Goal: Information Seeking & Learning: Find specific page/section

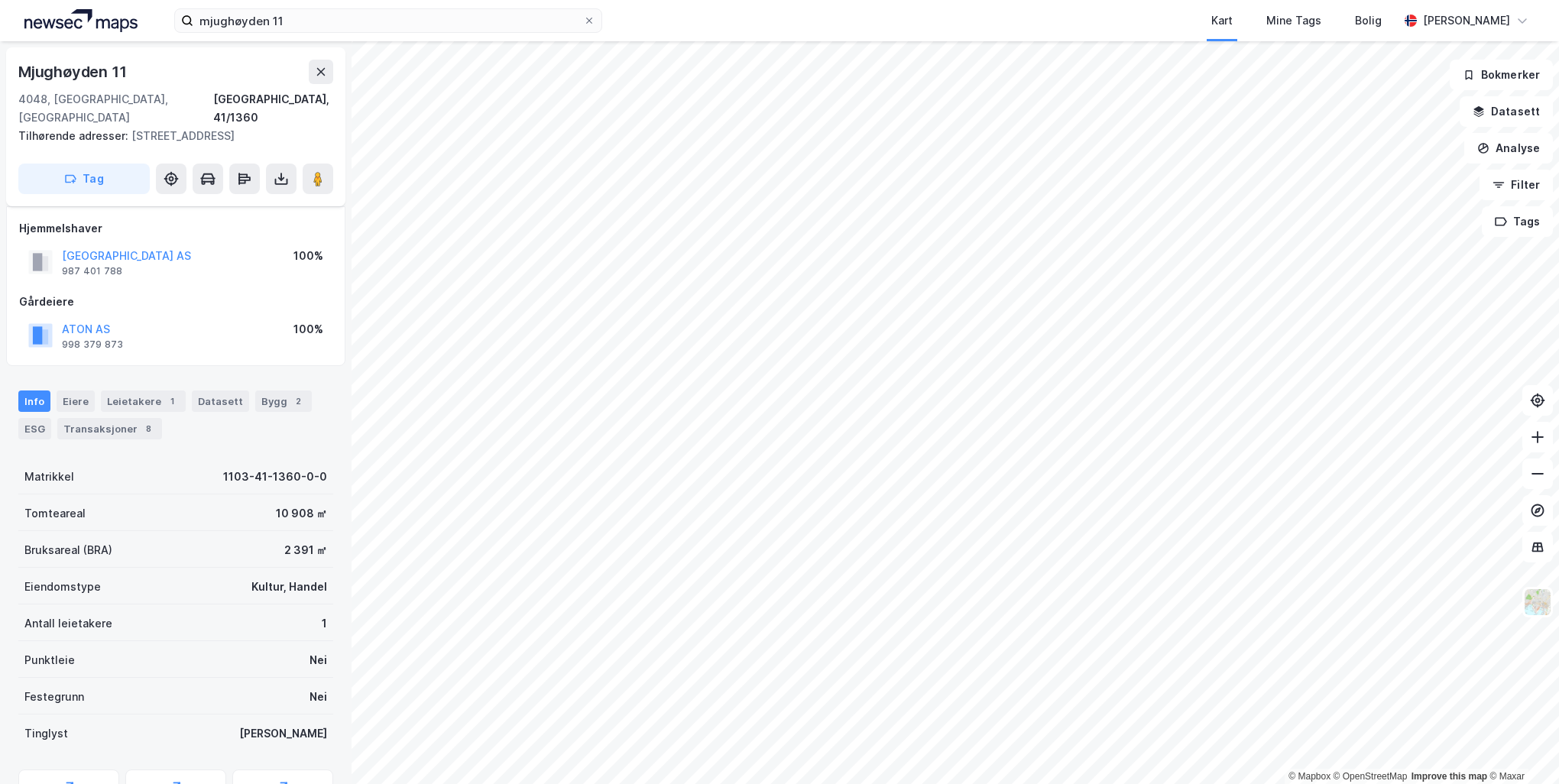
scroll to position [83, 0]
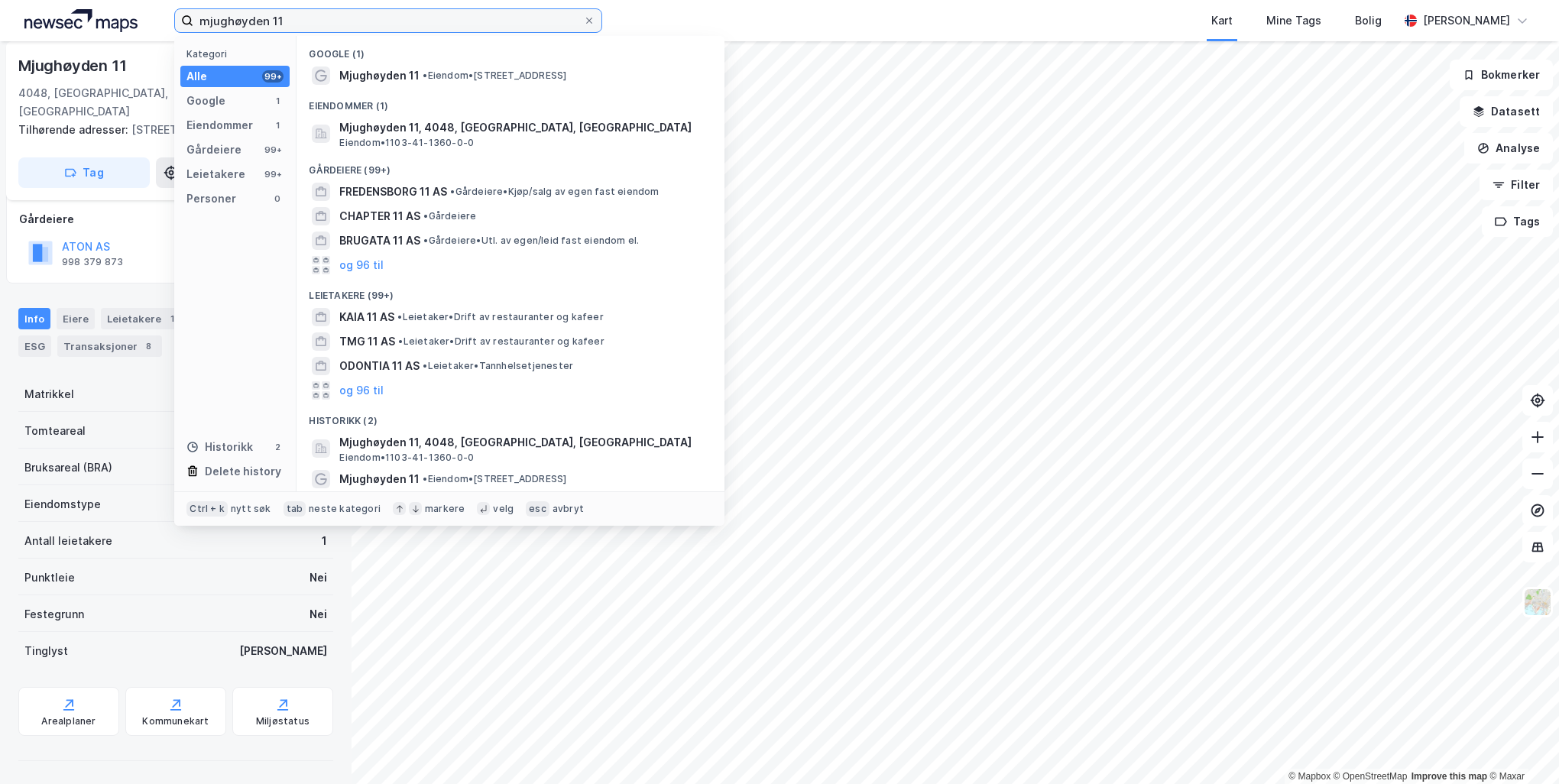
drag, startPoint x: 338, startPoint y: 20, endPoint x: 159, endPoint y: 5, distance: 179.6
click at [181, 27] on label "mjughøyden 11" at bounding box center [388, 21] width 428 height 25
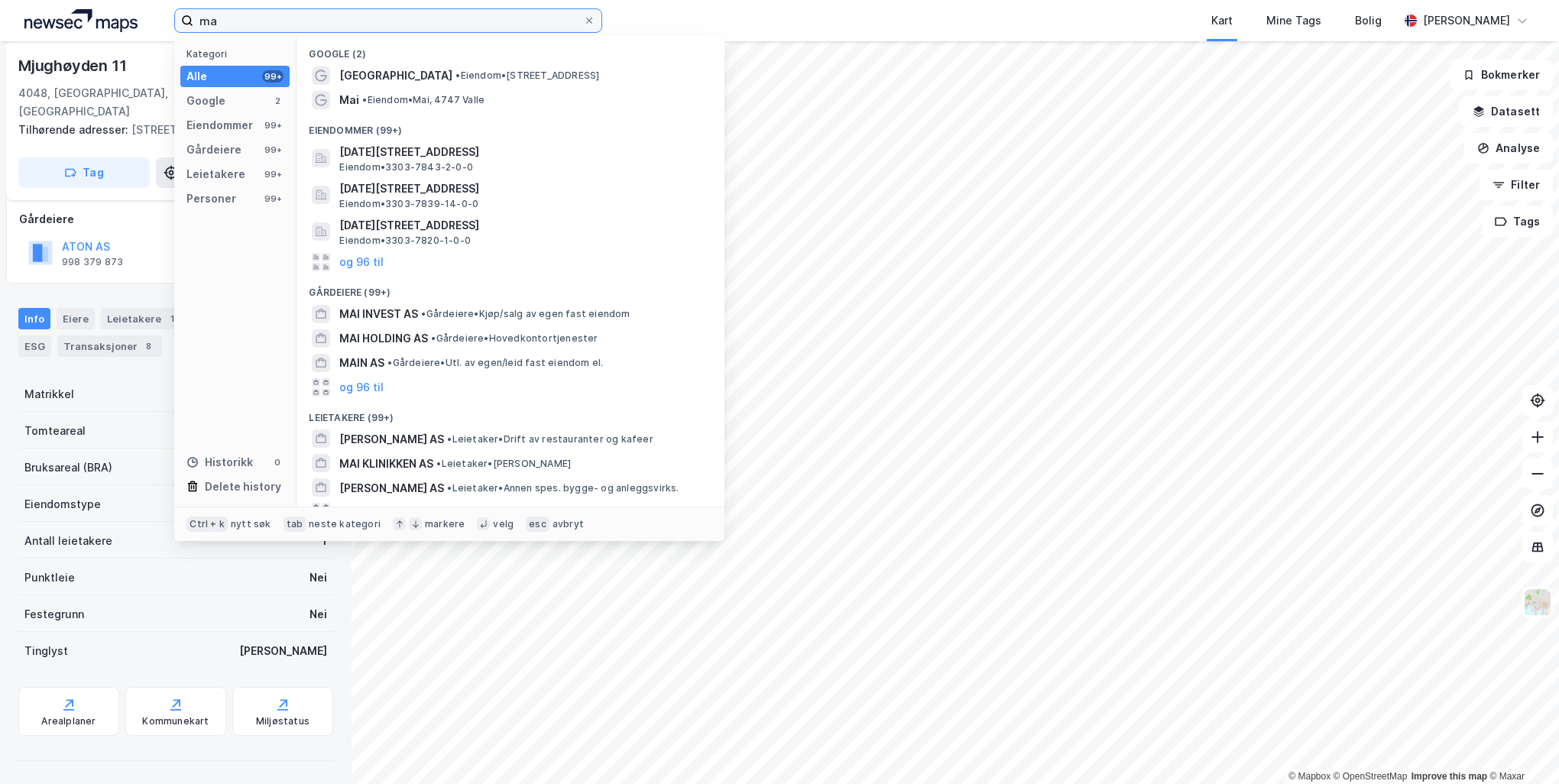
type input "m"
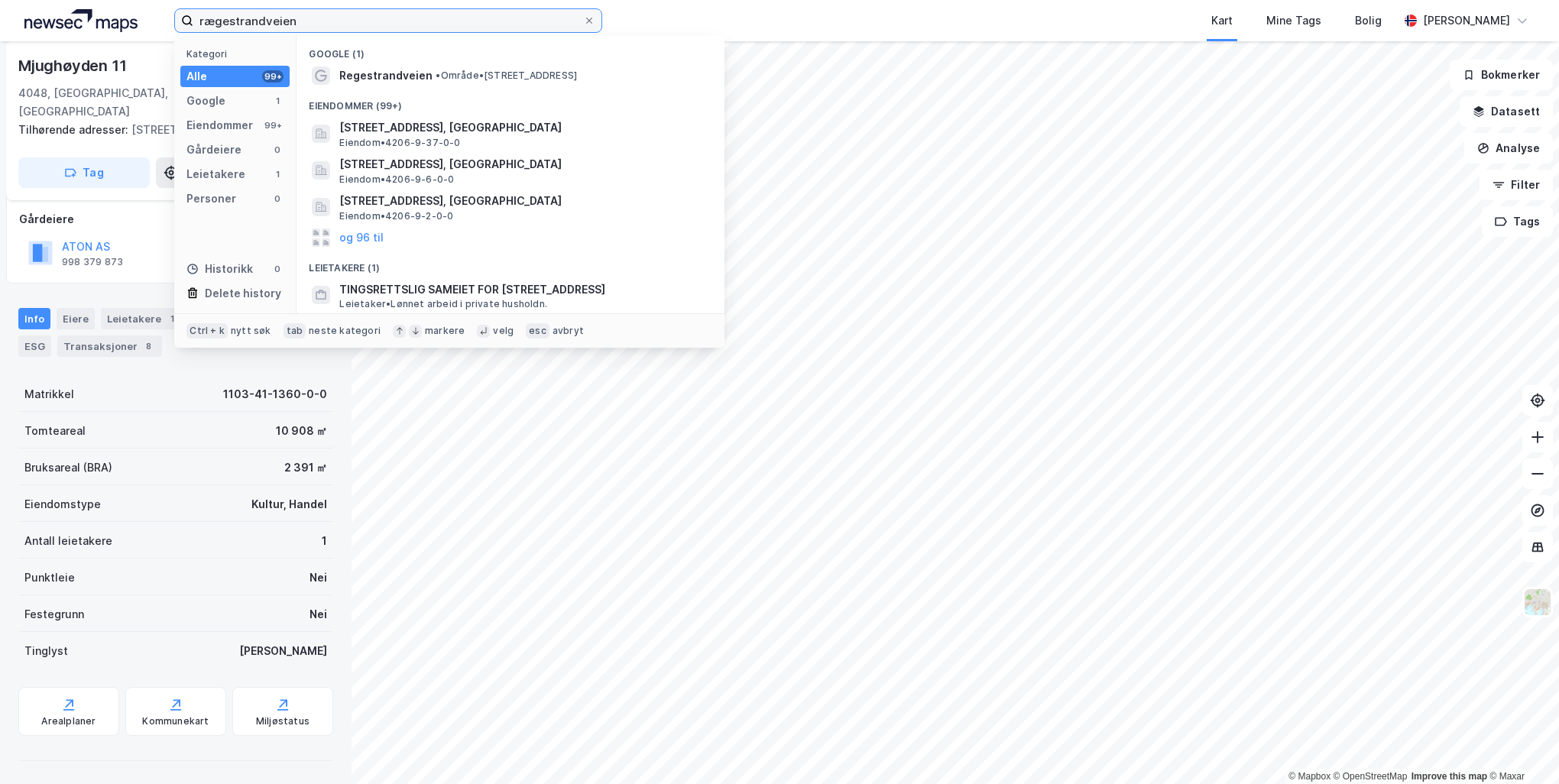
drag, startPoint x: 299, startPoint y: 21, endPoint x: 141, endPoint y: 17, distance: 158.1
click at [141, 17] on div "rægestrandveien Kategori Alle 99+ Google 1 Eiendommer 99+ Gårdeiere 0 Leietaker…" at bounding box center [779, 21] width 1559 height 41
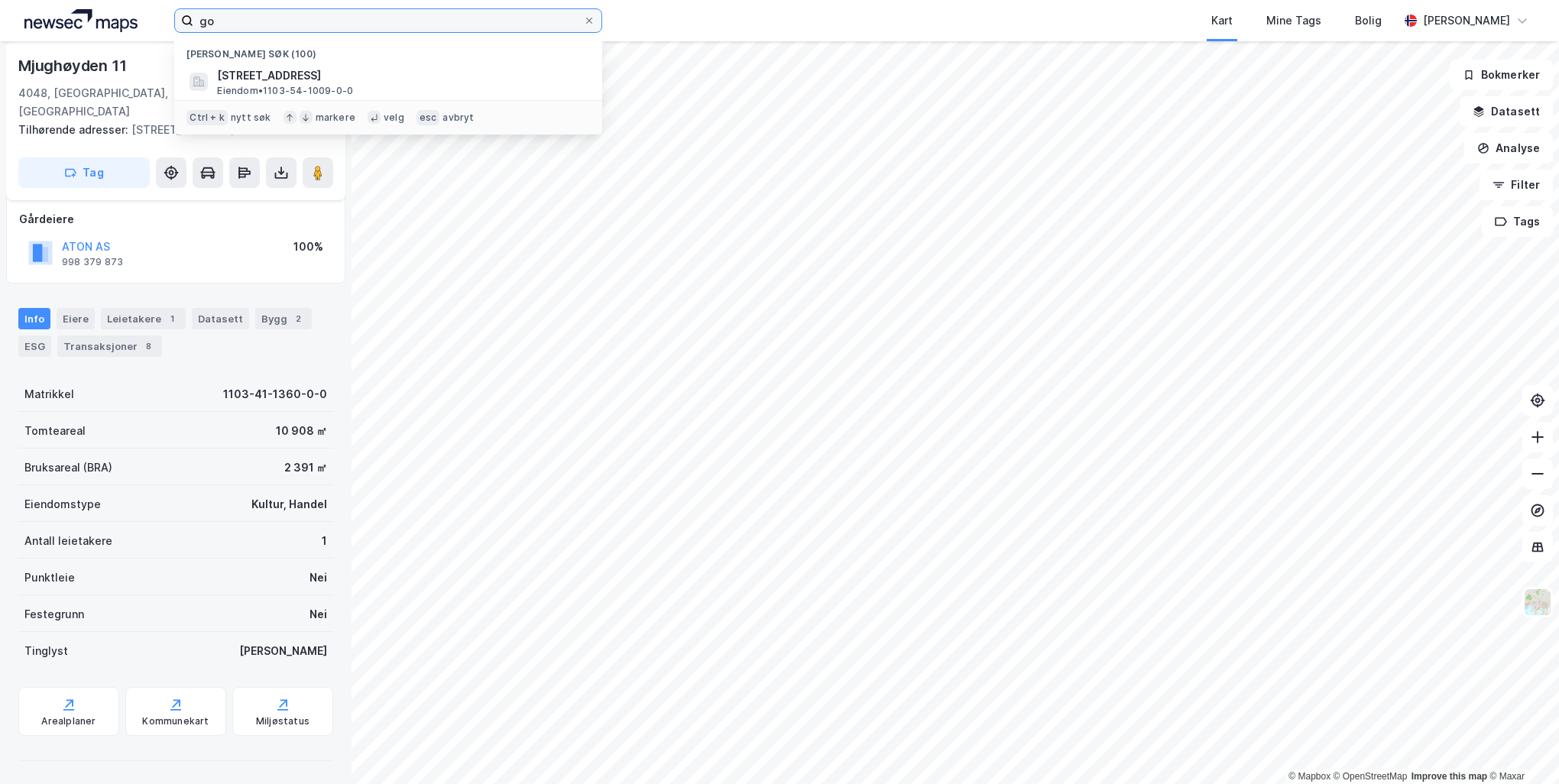
type input "go"
click at [247, 85] on span "Eiendom • 1103-54-1009-0-0" at bounding box center [285, 91] width 136 height 12
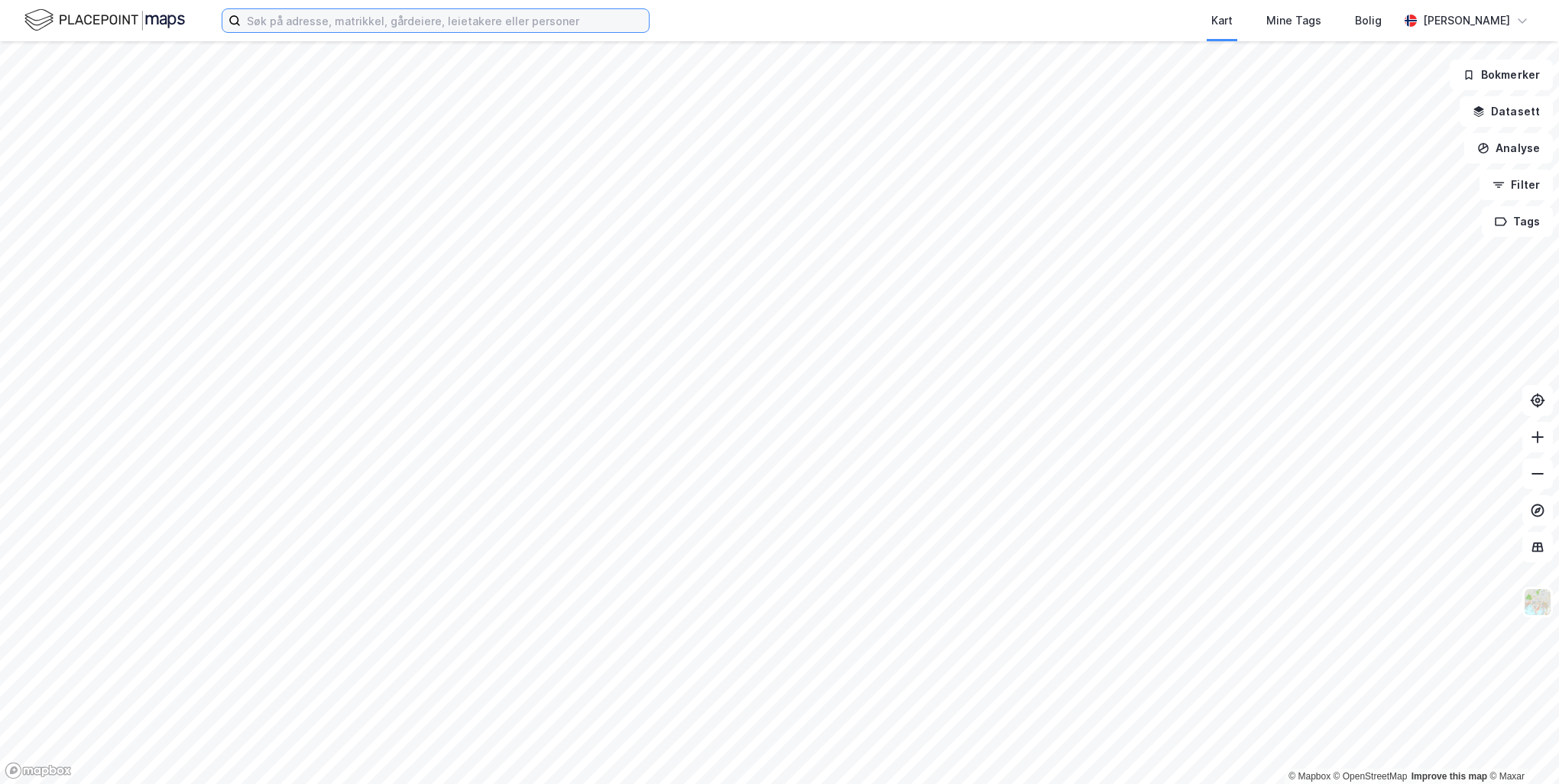
click at [299, 23] on input at bounding box center [444, 21] width 408 height 23
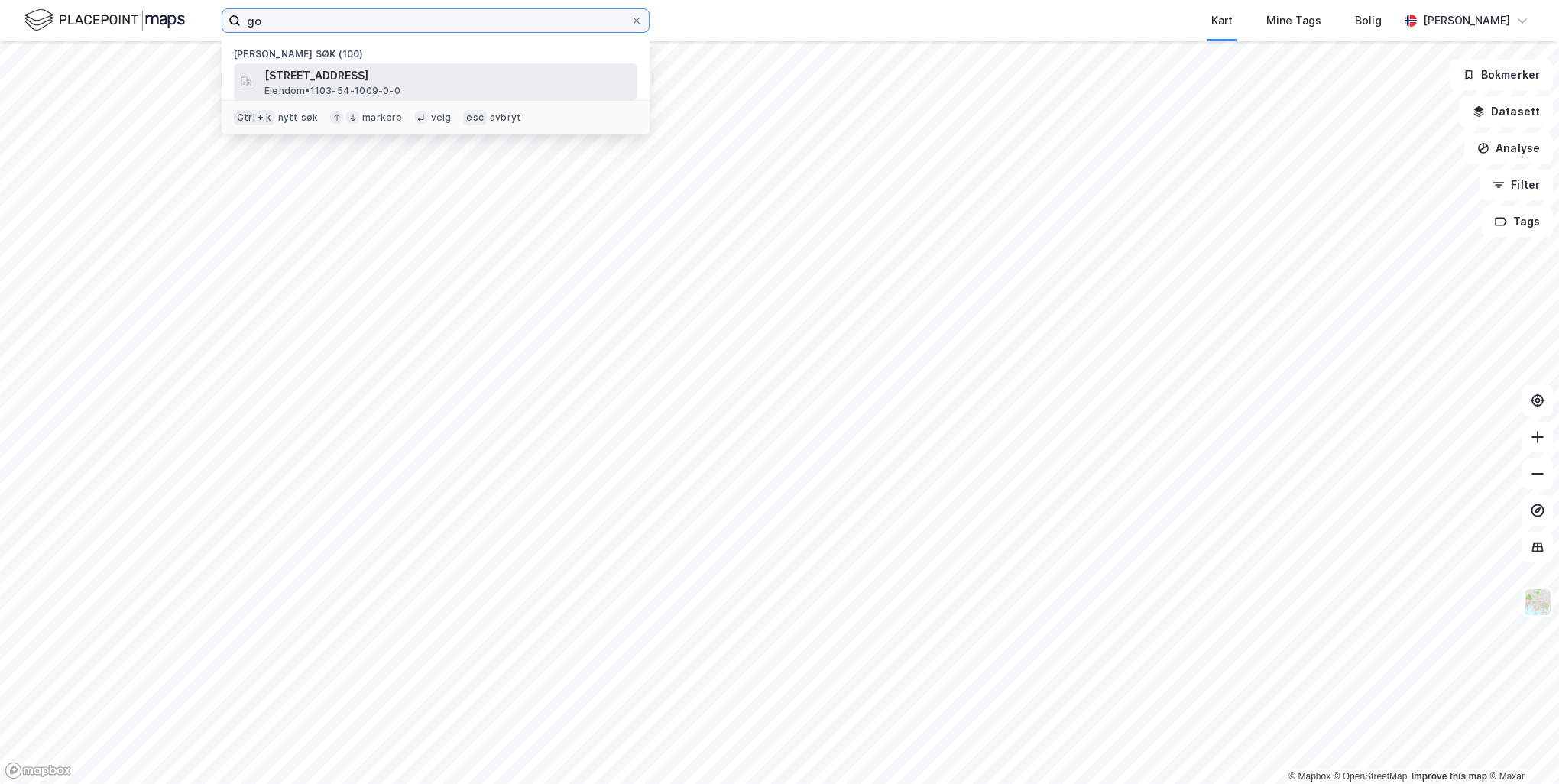
type input "go"
click at [418, 75] on span "[STREET_ADDRESS]" at bounding box center [448, 75] width 367 height 18
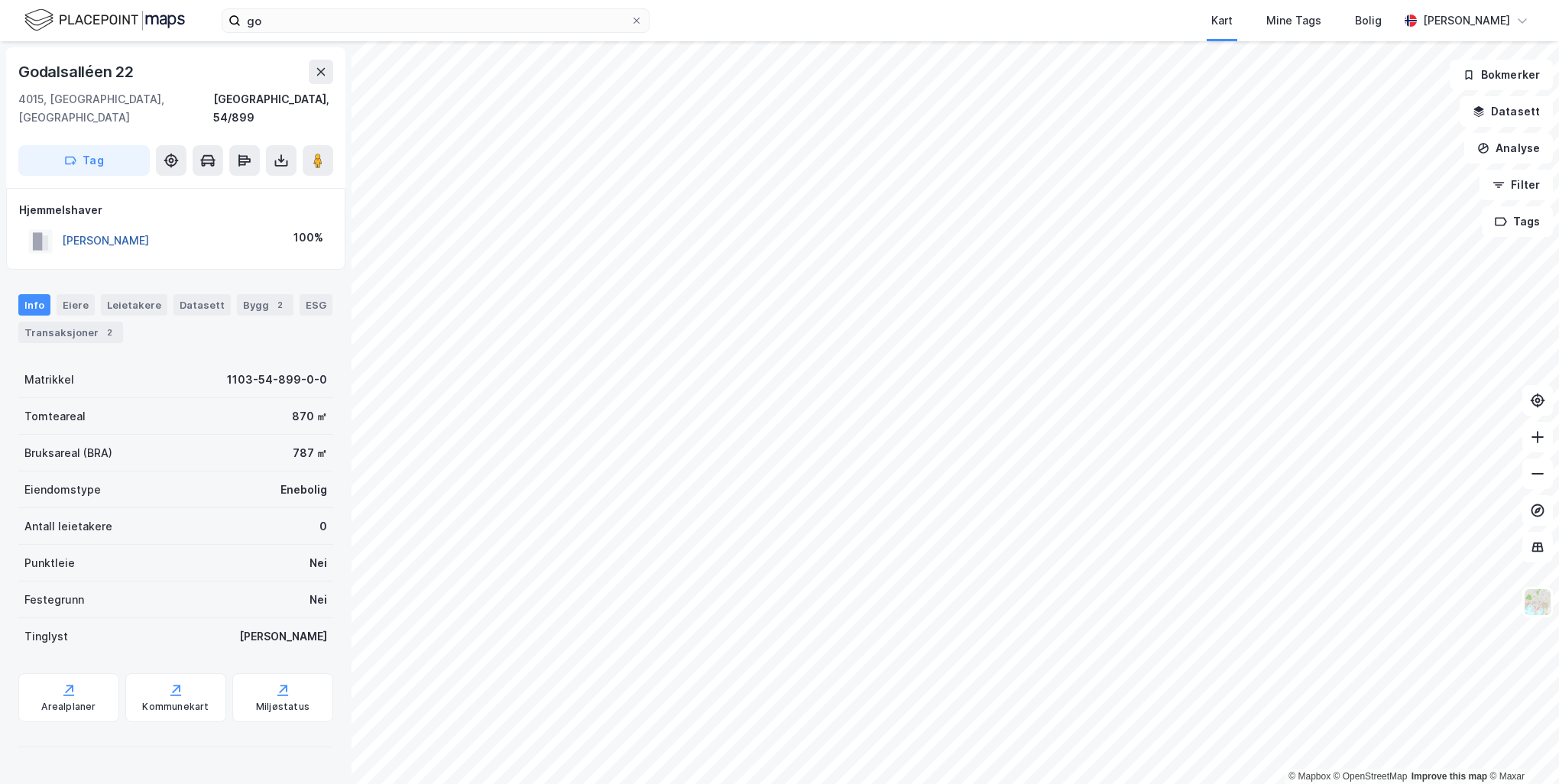
click at [0, 0] on button "[PERSON_NAME]" at bounding box center [0, 0] width 0 height 0
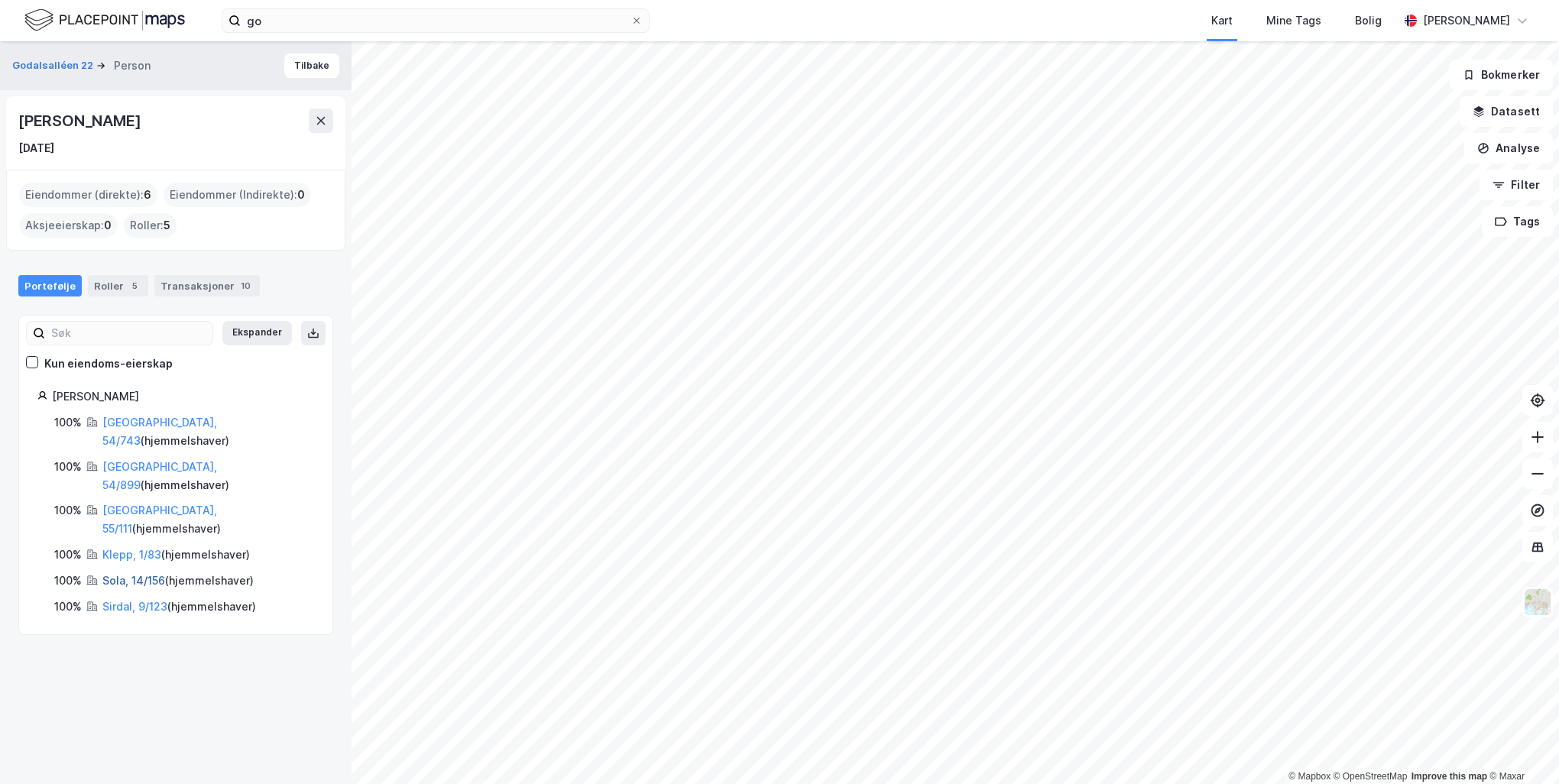
click at [146, 574] on link "Sola, 14/156" at bounding box center [134, 581] width 63 height 13
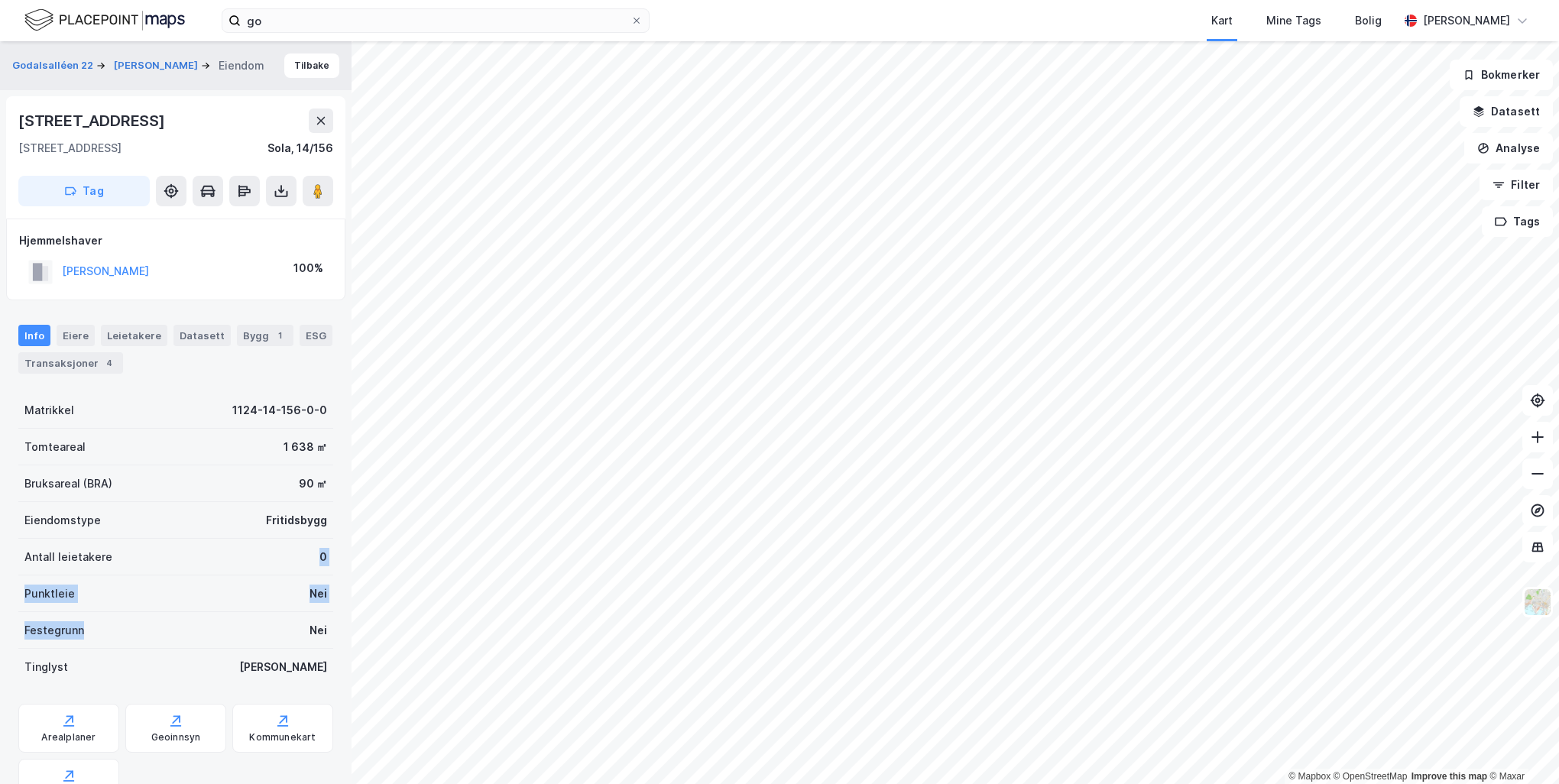
drag, startPoint x: 159, startPoint y: 613, endPoint x: 180, endPoint y: 573, distance: 45.2
click at [180, 573] on div "Matrikkel 1124-14-156-0-0 Tomteareal 1 638 ㎡ Bruksareal (BRA) 90 ㎡ Eiendomstype…" at bounding box center [175, 538] width 315 height 294
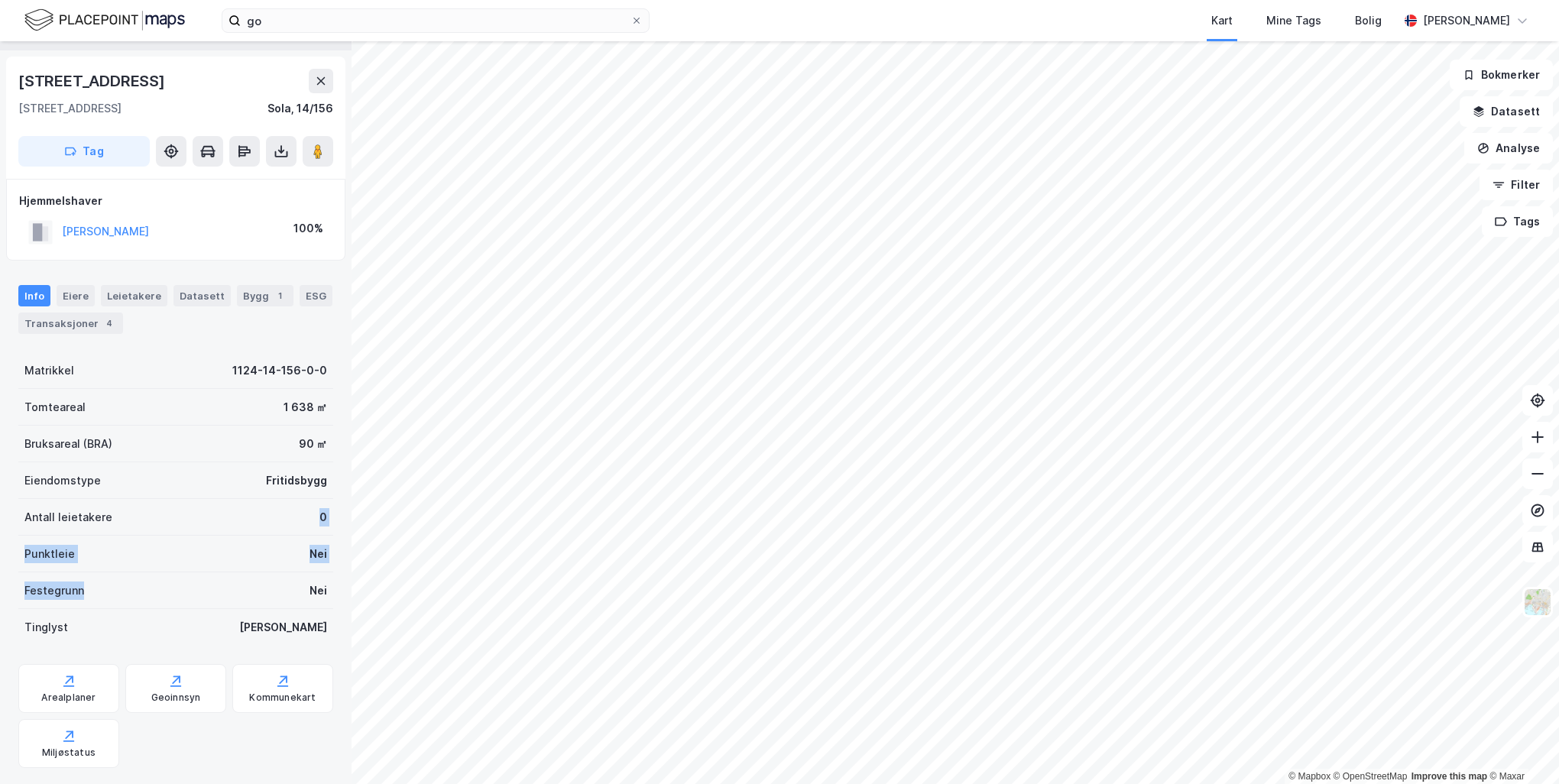
scroll to position [72, 0]
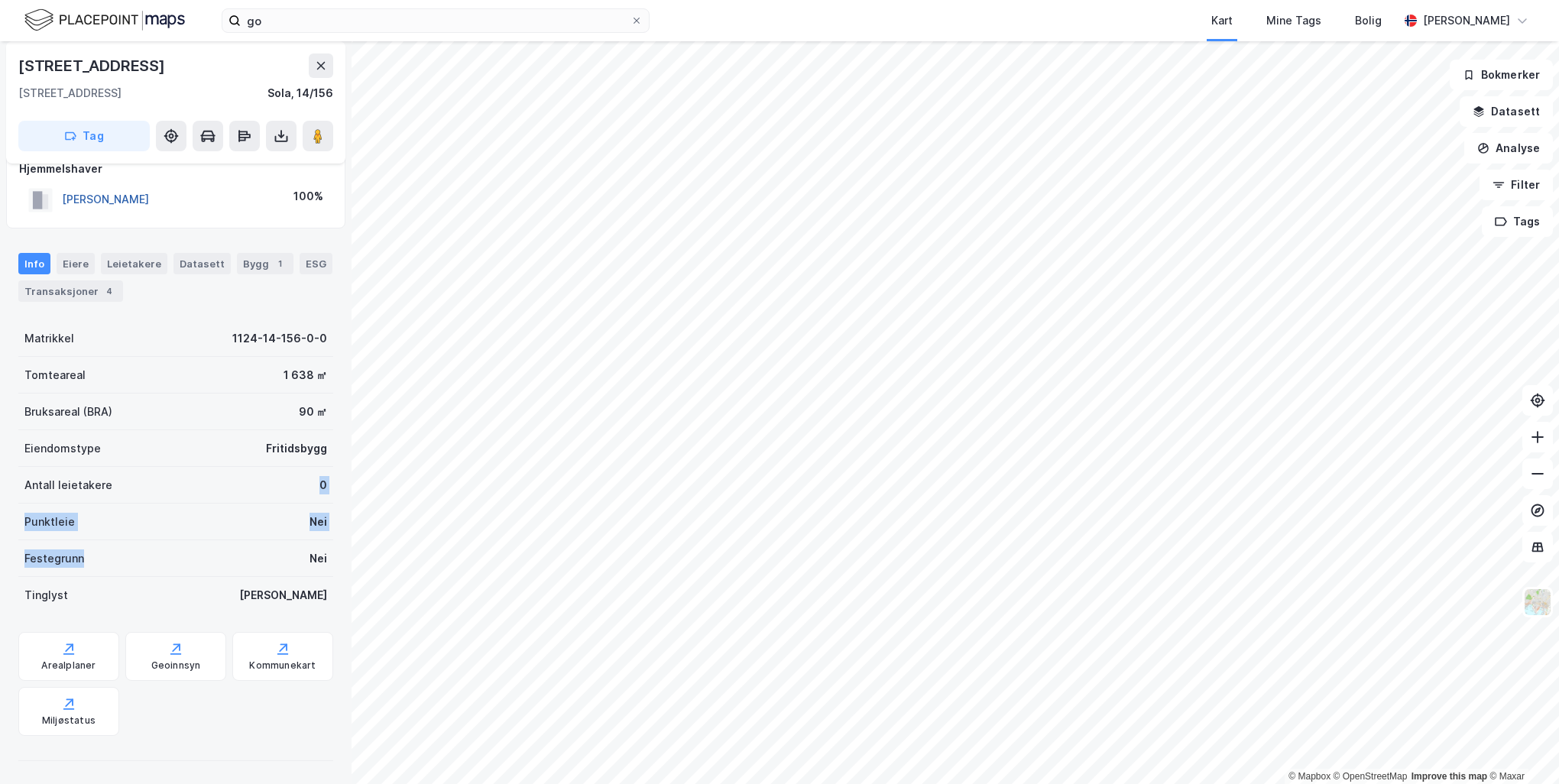
click at [0, 0] on button "[PERSON_NAME]" at bounding box center [0, 0] width 0 height 0
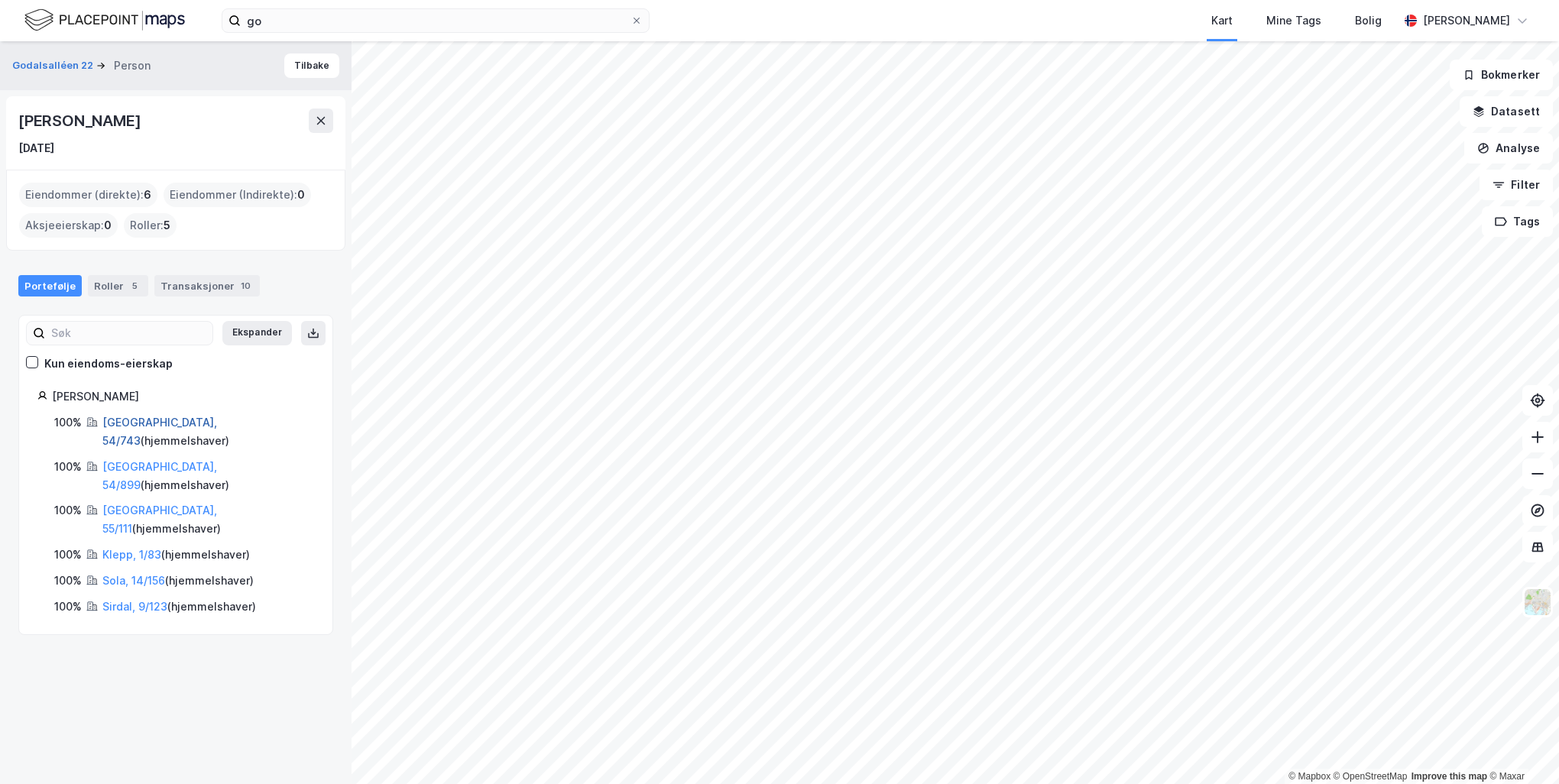
click at [162, 424] on link "[GEOGRAPHIC_DATA], 54/743" at bounding box center [160, 432] width 115 height 31
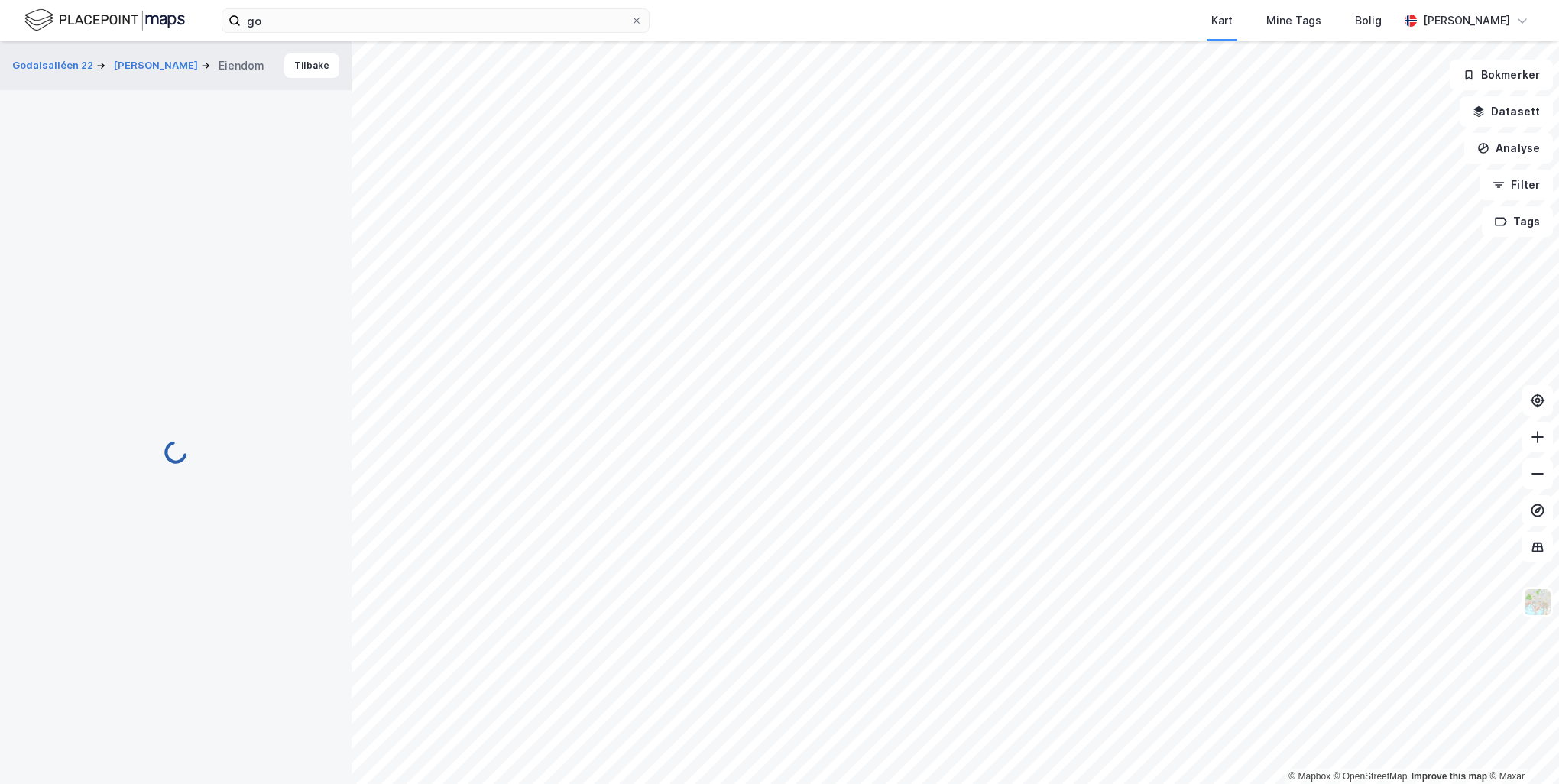
scroll to position [17, 0]
